Goal: Task Accomplishment & Management: Complete application form

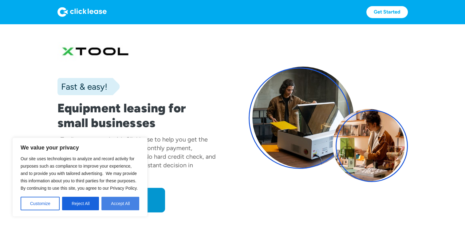
click at [121, 206] on button "Accept All" at bounding box center [120, 204] width 38 height 14
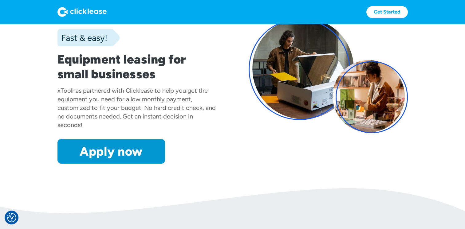
scroll to position [49, 0]
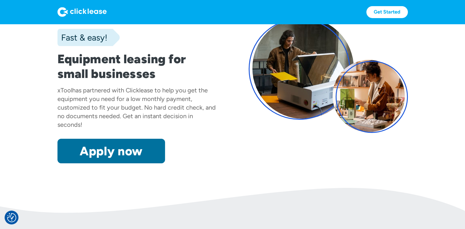
click at [146, 158] on link "Apply now" at bounding box center [112, 151] width 108 height 25
